Goal: Task Accomplishment & Management: Use online tool/utility

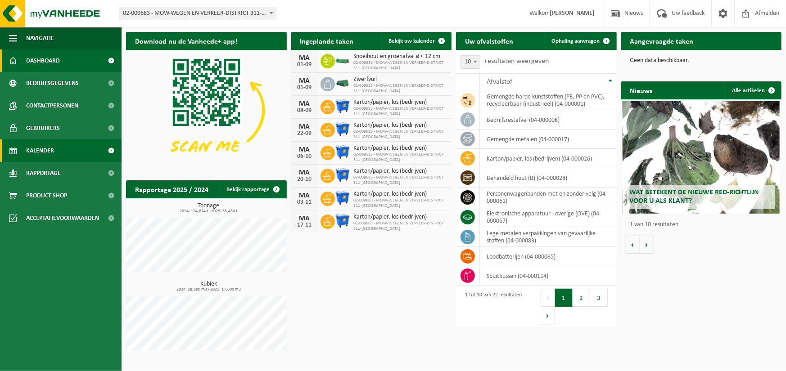
click at [40, 157] on span "Kalender" at bounding box center [40, 150] width 28 height 22
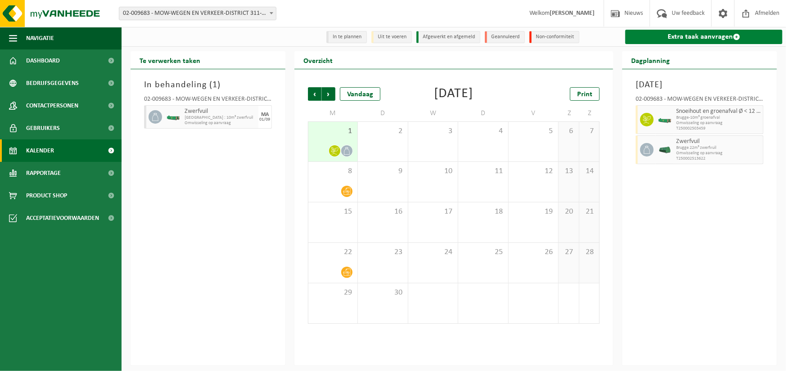
click at [679, 36] on link "Extra taak aanvragen" at bounding box center [703, 37] width 157 height 14
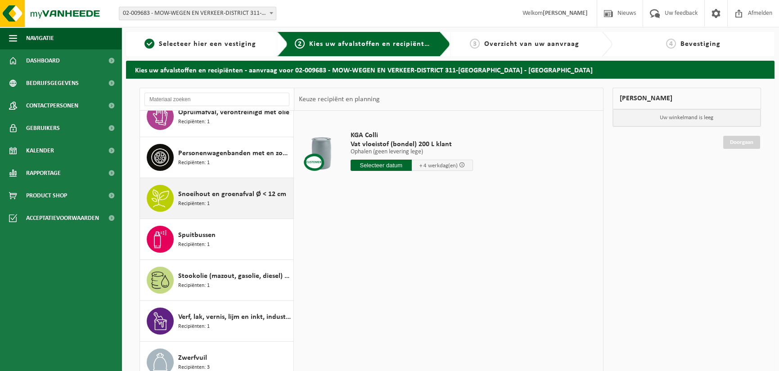
click at [214, 194] on span "Snoeihout en groenafval Ø < 12 cm" at bounding box center [232, 194] width 108 height 11
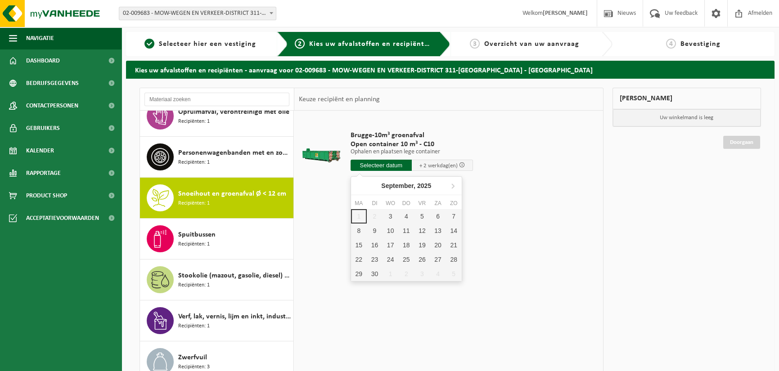
click at [384, 166] on input "text" at bounding box center [381, 165] width 61 height 11
click at [387, 216] on div "3" at bounding box center [390, 216] width 16 height 14
type input "Van 2025-09-03"
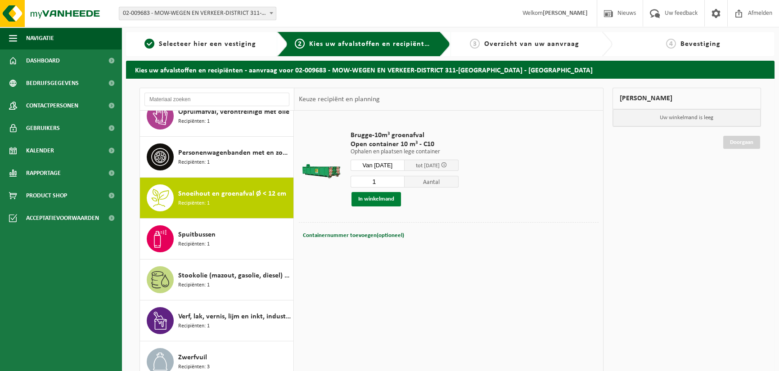
click at [374, 197] on button "In winkelmand" at bounding box center [375, 199] width 49 height 14
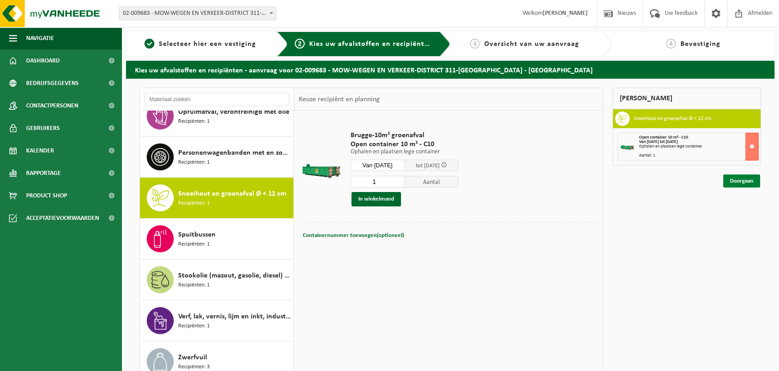
click at [741, 180] on link "Doorgaan" at bounding box center [741, 181] width 37 height 13
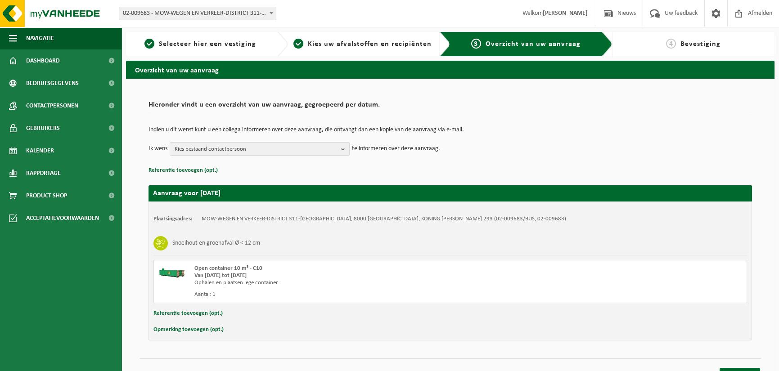
scroll to position [14, 0]
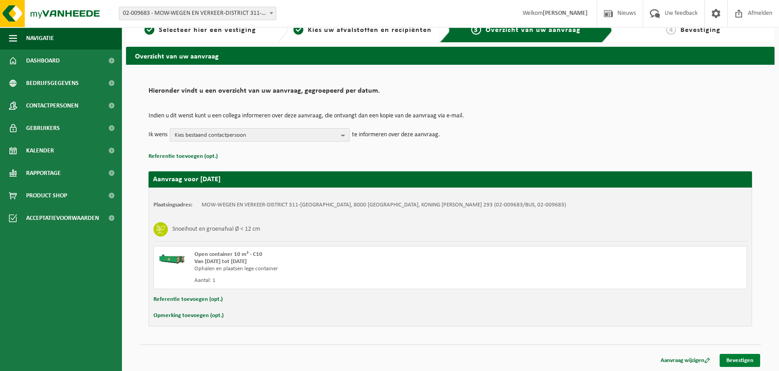
click at [741, 358] on link "Bevestigen" at bounding box center [739, 360] width 40 height 13
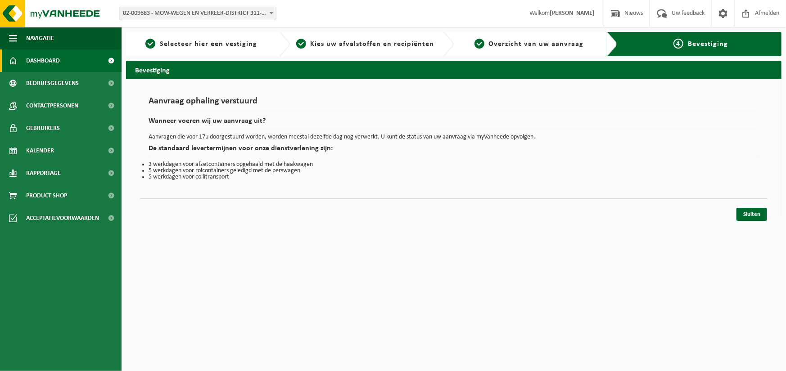
click at [48, 67] on span "Dashboard" at bounding box center [43, 60] width 34 height 22
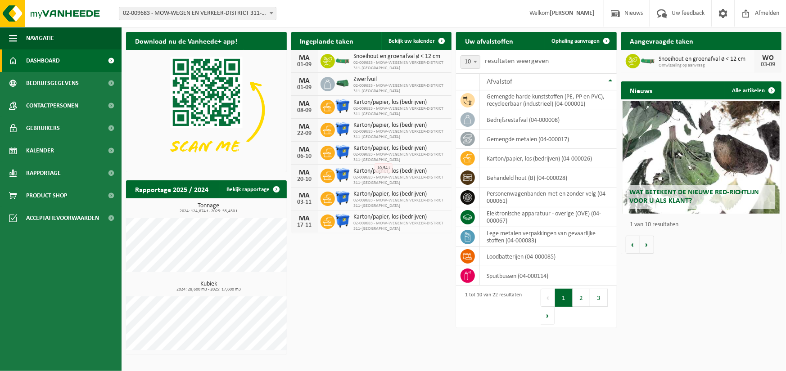
click at [46, 63] on span "Dashboard" at bounding box center [43, 60] width 34 height 22
click at [39, 153] on span "Kalender" at bounding box center [40, 150] width 28 height 22
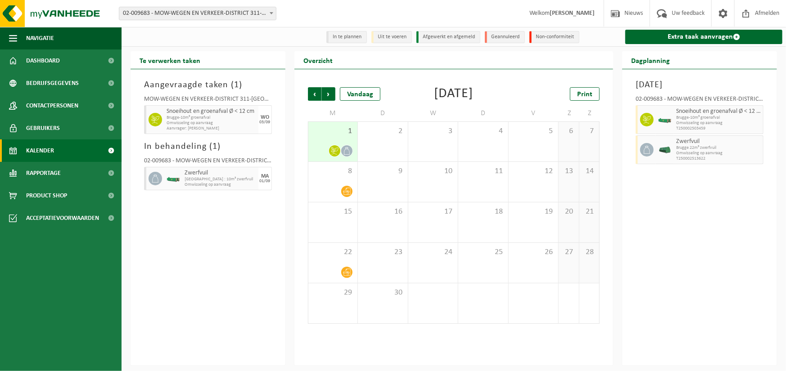
click at [349, 152] on icon at bounding box center [347, 151] width 8 height 8
